Goal: Book appointment/travel/reservation

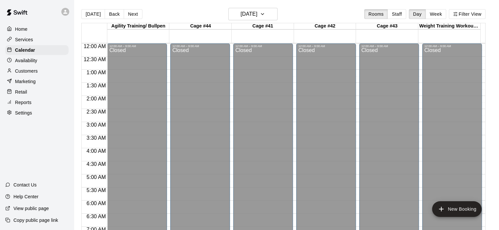
scroll to position [396, 0]
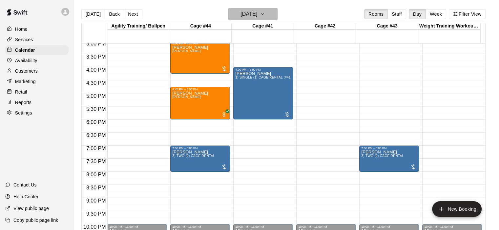
click at [265, 16] on icon "button" at bounding box center [262, 14] width 5 height 8
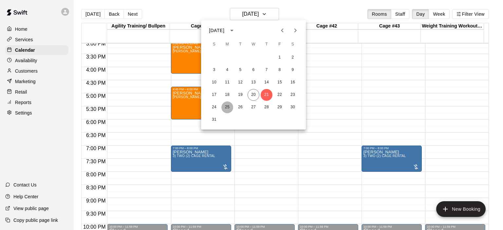
click at [226, 108] on button "25" at bounding box center [228, 108] width 12 height 12
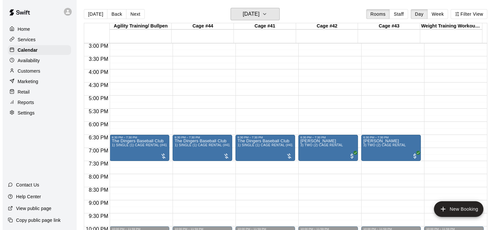
scroll to position [398, 0]
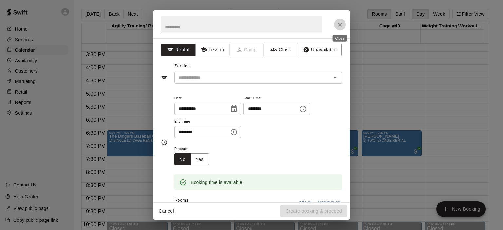
click at [339, 24] on icon "Close" at bounding box center [340, 24] width 7 height 7
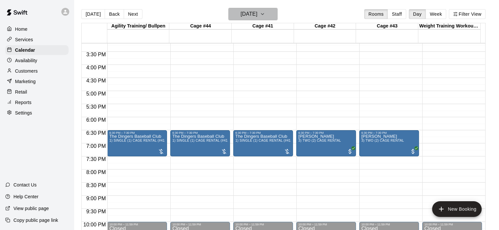
click at [265, 14] on icon "button" at bounding box center [262, 14] width 5 height 8
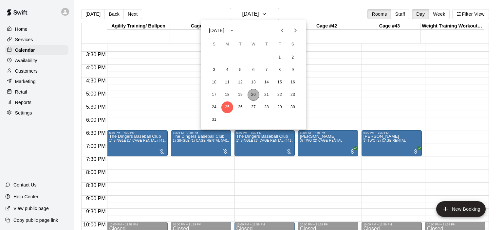
click at [253, 95] on button "20" at bounding box center [254, 95] width 12 height 12
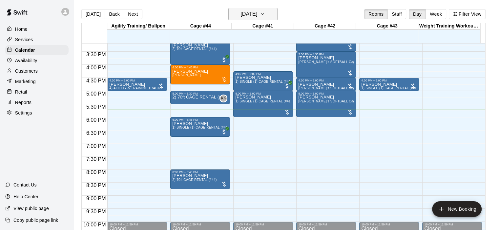
click at [265, 15] on icon "button" at bounding box center [262, 14] width 5 height 8
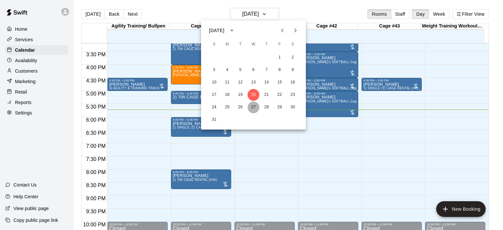
click at [253, 110] on button "27" at bounding box center [254, 108] width 12 height 12
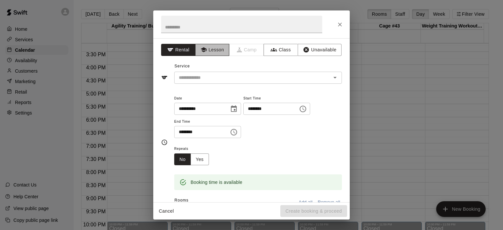
click at [210, 50] on button "Lesson" at bounding box center [212, 50] width 34 height 12
click at [331, 77] on icon "Open" at bounding box center [335, 78] width 8 height 8
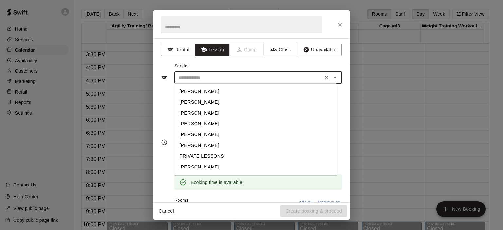
scroll to position [21, 0]
click at [206, 158] on li "[PERSON_NAME]" at bounding box center [255, 157] width 163 height 11
type input "**********"
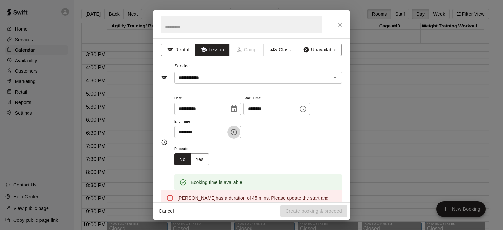
click at [236, 132] on icon "Choose time, selected time is 4:45 PM" at bounding box center [235, 132] width 2 height 3
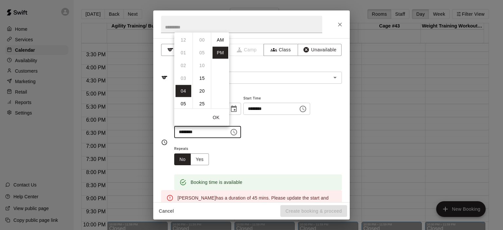
scroll to position [12, 0]
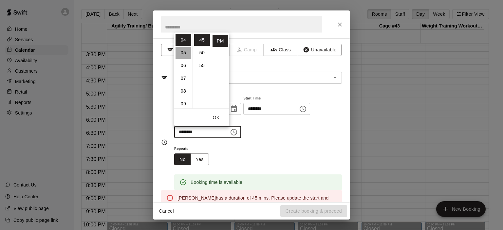
click at [184, 53] on li "05" at bounding box center [184, 53] width 16 height 12
click at [201, 39] on li "00" at bounding box center [202, 40] width 16 height 12
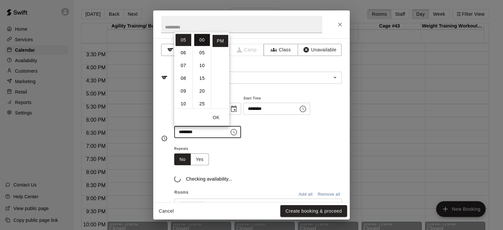
type input "********"
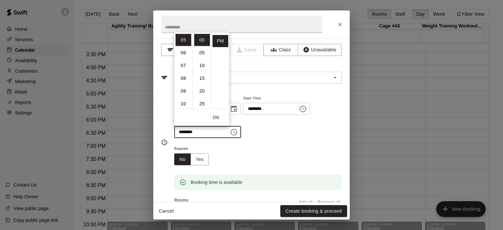
click at [306, 147] on div "Repeats No Yes" at bounding box center [258, 155] width 168 height 21
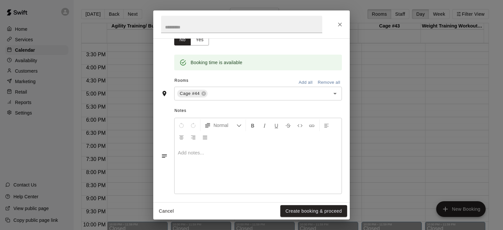
scroll to position [123, 0]
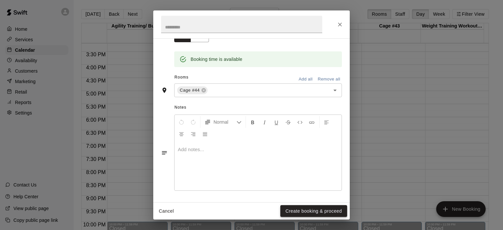
click at [319, 211] on button "Create booking & proceed" at bounding box center [314, 212] width 67 height 12
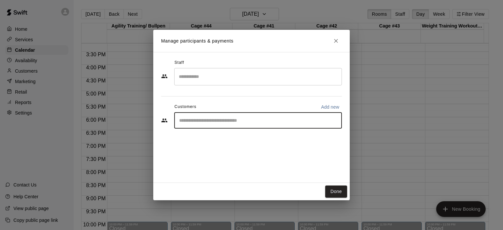
click at [235, 121] on input "Start typing to search customers..." at bounding box center [258, 120] width 162 height 7
type input "*"
type input "*****"
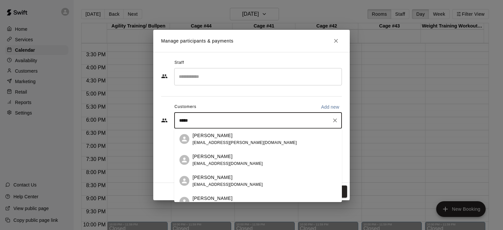
click at [219, 139] on div "[PERSON_NAME] [PERSON_NAME][EMAIL_ADDRESS][PERSON_NAME][DOMAIN_NAME]" at bounding box center [245, 139] width 104 height 14
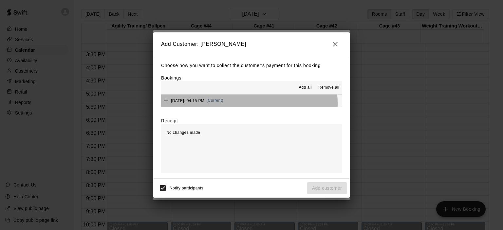
click at [224, 104] on div "[DATE]: 04:15 PM (Current)" at bounding box center [192, 101] width 62 height 10
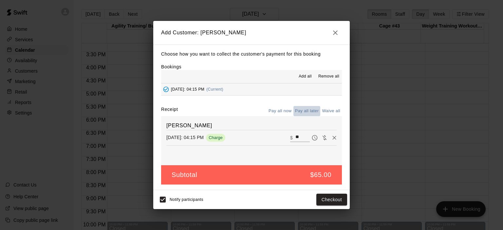
click at [303, 111] on button "Pay all later" at bounding box center [307, 111] width 27 height 10
click at [331, 199] on button "Add customer" at bounding box center [327, 200] width 40 height 12
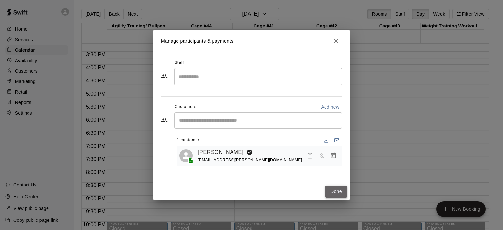
click at [333, 188] on button "Done" at bounding box center [336, 192] width 22 height 12
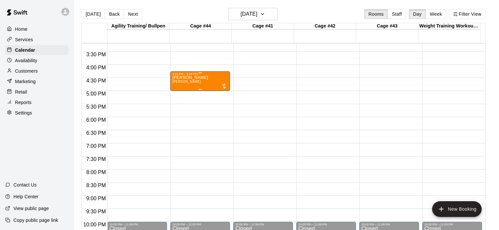
click at [198, 76] on div "[PERSON_NAME] [PERSON_NAME]" at bounding box center [200, 191] width 56 height 230
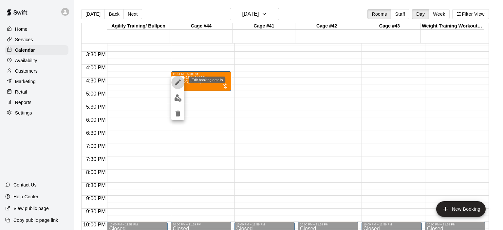
click at [175, 85] on icon "edit" at bounding box center [178, 83] width 6 height 6
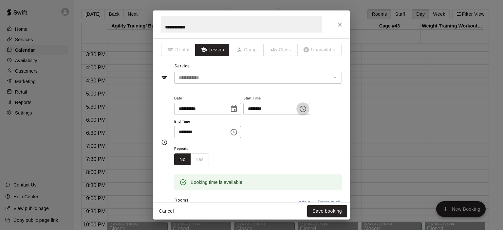
click at [305, 108] on icon "Choose time, selected time is 4:15 PM" at bounding box center [304, 109] width 2 height 3
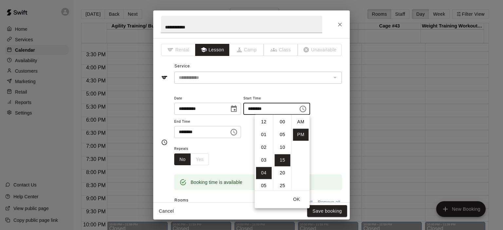
scroll to position [12, 0]
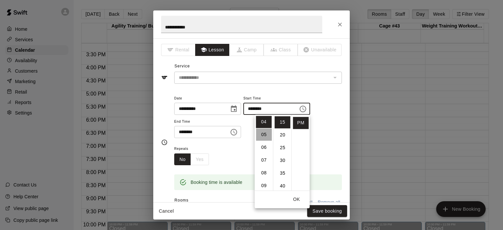
click at [262, 134] on li "05" at bounding box center [264, 135] width 16 height 12
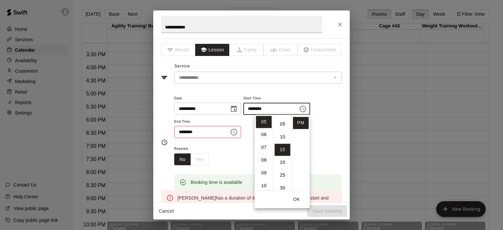
scroll to position [0, 0]
click at [284, 120] on li "00" at bounding box center [283, 122] width 16 height 12
type input "********"
click at [238, 131] on icon "Choose time, selected time is 5:00 PM" at bounding box center [234, 132] width 8 height 8
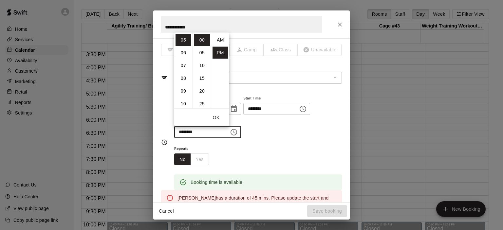
scroll to position [12, 0]
click at [201, 95] on li "20" at bounding box center [202, 91] width 16 height 12
click at [203, 105] on li "45" at bounding box center [202, 104] width 16 height 12
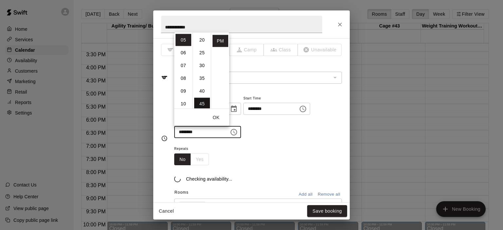
type input "********"
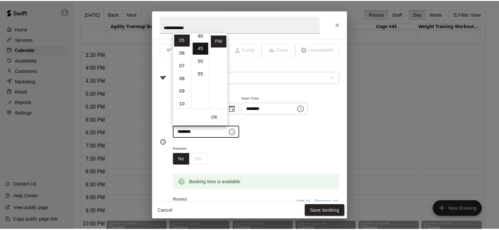
scroll to position [115, 0]
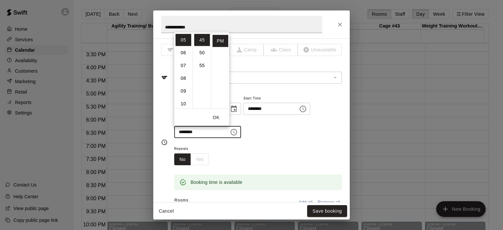
click at [265, 136] on div "**********" at bounding box center [258, 116] width 168 height 44
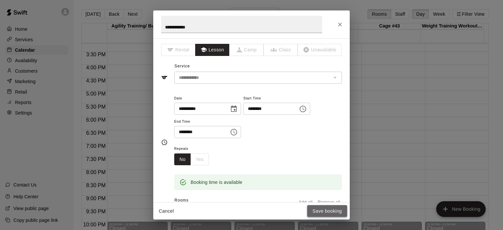
click at [330, 210] on button "Save booking" at bounding box center [327, 212] width 40 height 12
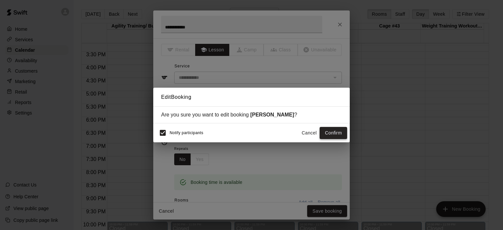
click at [335, 135] on button "Confirm" at bounding box center [334, 133] width 28 height 12
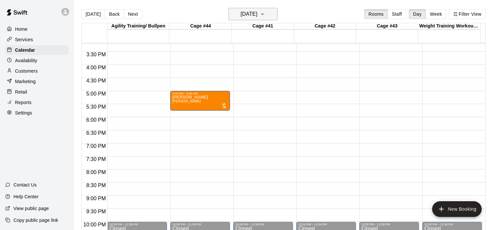
click at [264, 14] on icon "button" at bounding box center [262, 13] width 3 height 1
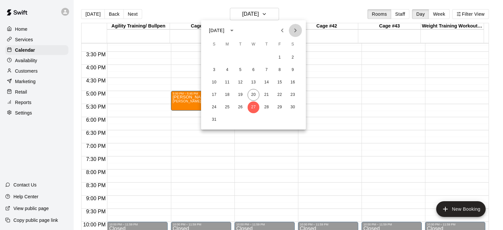
click at [295, 31] on icon "Next month" at bounding box center [296, 31] width 8 height 8
click at [253, 57] on button "3" at bounding box center [254, 58] width 12 height 12
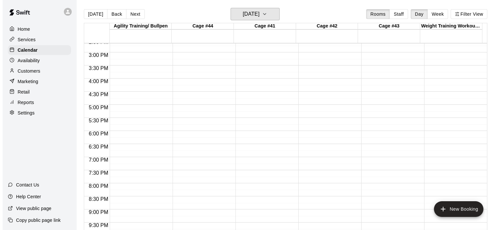
scroll to position [383, 0]
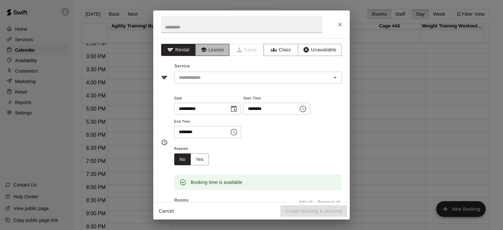
click at [210, 51] on button "Lesson" at bounding box center [212, 50] width 34 height 12
click at [331, 76] on icon "Open" at bounding box center [335, 78] width 8 height 8
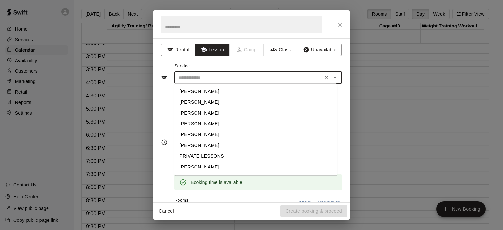
scroll to position [21, 0]
click at [209, 157] on li "[PERSON_NAME]" at bounding box center [255, 157] width 163 height 11
type input "**********"
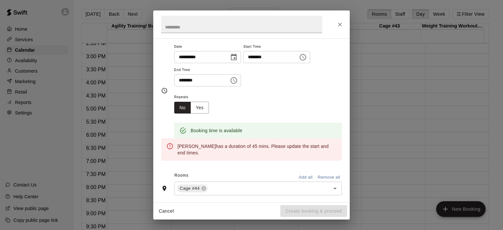
scroll to position [51, 0]
click at [237, 83] on icon "Choose time, selected time is 5:30 PM" at bounding box center [234, 81] width 7 height 7
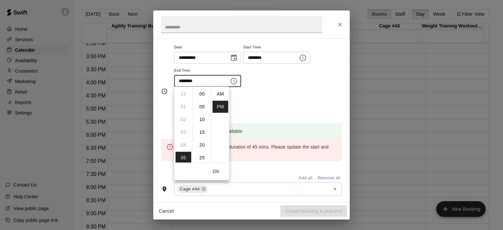
scroll to position [12, 0]
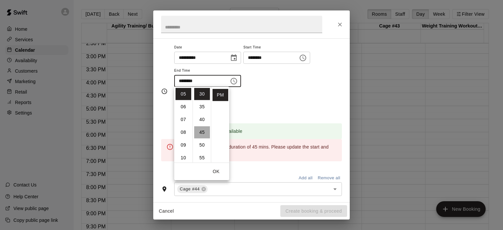
click at [200, 133] on li "45" at bounding box center [202, 133] width 16 height 12
type input "********"
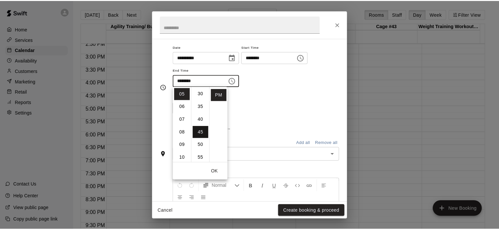
scroll to position [115, 0]
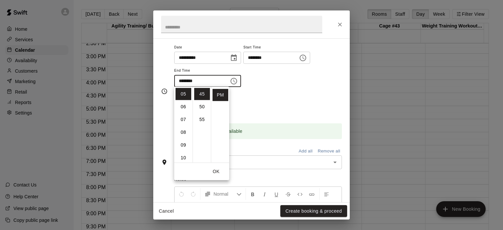
click at [273, 98] on div "Repeats No Yes" at bounding box center [258, 104] width 168 height 21
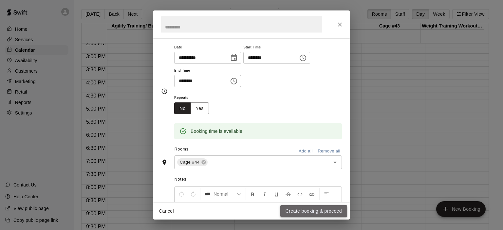
click at [310, 209] on button "Create booking & proceed" at bounding box center [314, 212] width 67 height 12
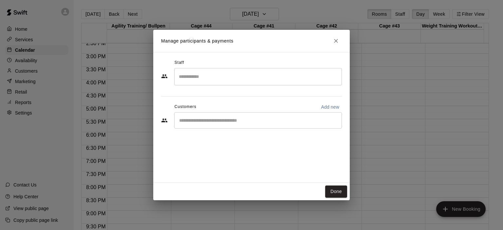
click at [253, 120] on input "Start typing to search customers..." at bounding box center [258, 120] width 162 height 7
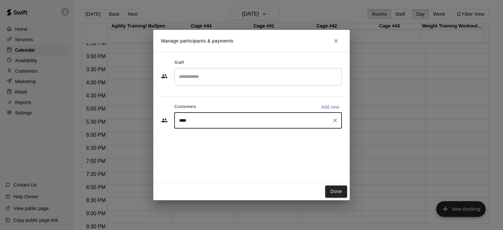
type input "*****"
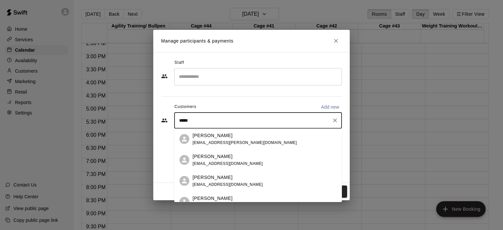
click at [231, 143] on span "[EMAIL_ADDRESS][PERSON_NAME][DOMAIN_NAME]" at bounding box center [245, 142] width 104 height 5
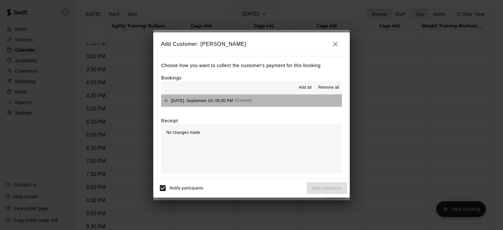
click at [252, 105] on div "[DATE], September 03: 05:00 PM (Current)" at bounding box center [206, 101] width 91 height 10
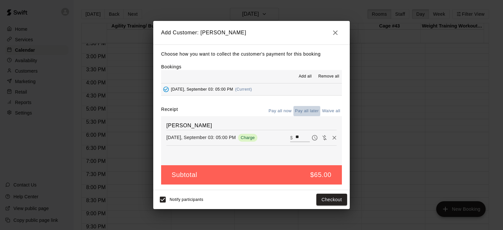
click at [307, 114] on button "Pay all later" at bounding box center [307, 111] width 27 height 10
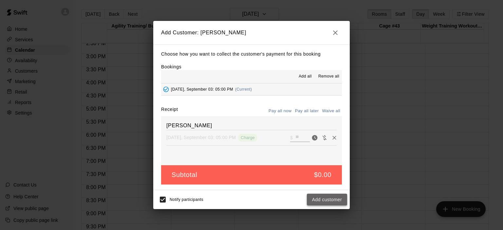
click at [328, 202] on button "Add customer" at bounding box center [327, 200] width 40 height 12
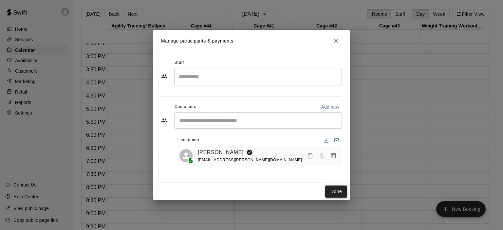
click at [338, 191] on button "Done" at bounding box center [336, 192] width 22 height 12
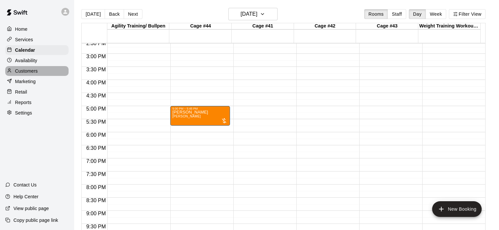
click at [27, 71] on p "Customers" at bounding box center [26, 71] width 23 height 7
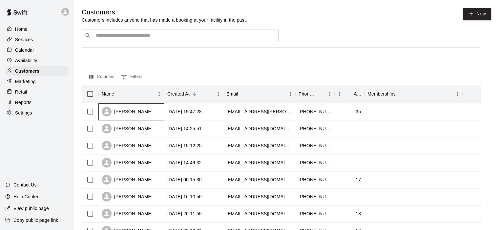
click at [136, 113] on div "[PERSON_NAME]" at bounding box center [127, 112] width 51 height 10
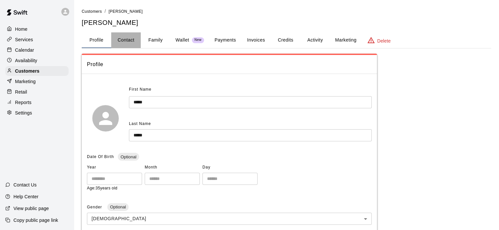
click at [132, 39] on button "Contact" at bounding box center [125, 40] width 29 height 16
select select "**"
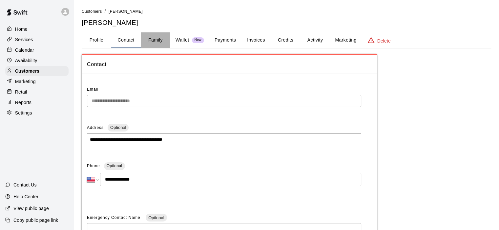
click at [156, 42] on button "Family" at bounding box center [155, 40] width 29 height 16
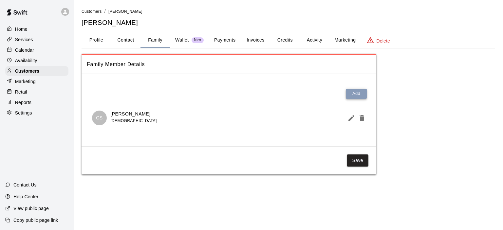
click at [358, 93] on button "Add" at bounding box center [356, 94] width 21 height 10
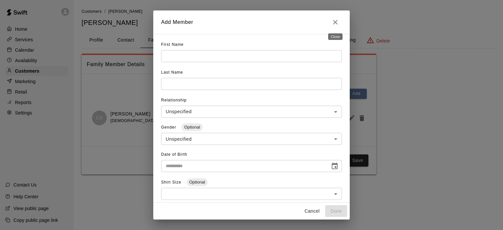
drag, startPoint x: 338, startPoint y: 21, endPoint x: 333, endPoint y: 23, distance: 5.6
drag, startPoint x: 333, startPoint y: 23, endPoint x: 366, endPoint y: 9, distance: 35.8
click at [366, 9] on div "**********" at bounding box center [251, 115] width 503 height 230
